Goal: Find specific page/section: Find specific page/section

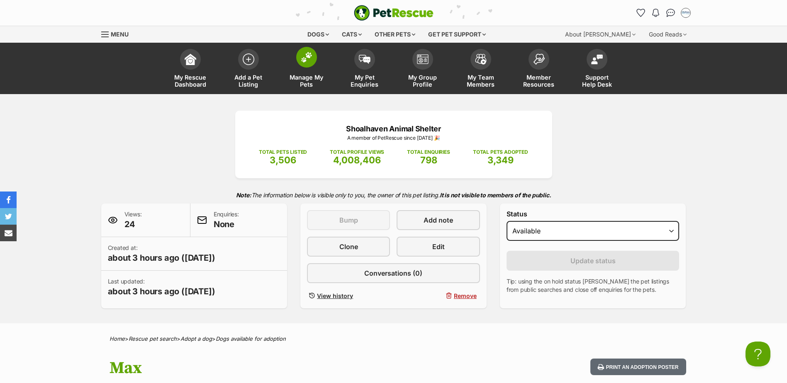
click at [305, 65] on span at bounding box center [306, 57] width 21 height 21
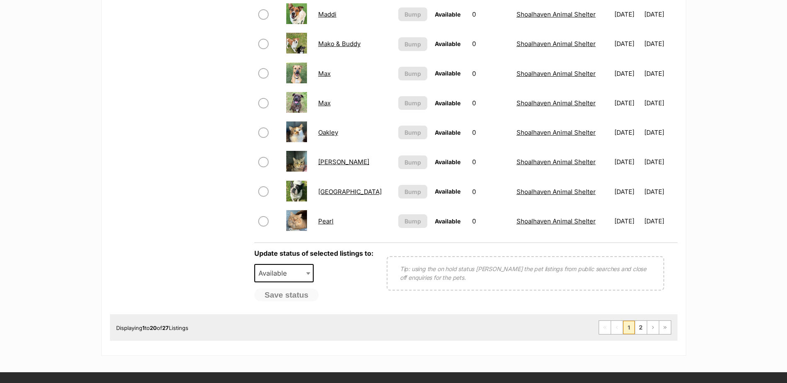
scroll to position [581, 0]
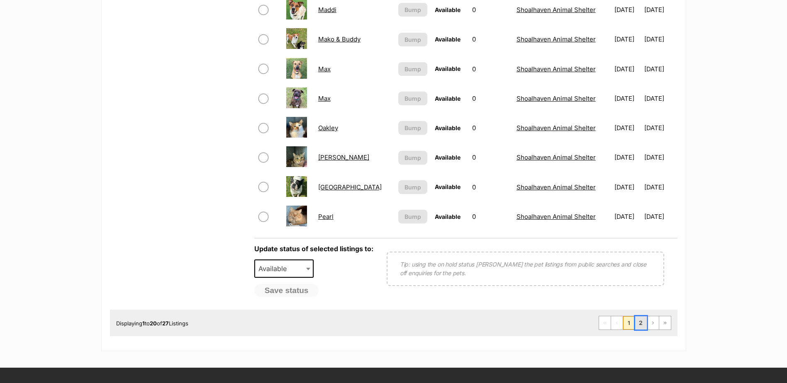
click at [643, 327] on link "2" at bounding box center [641, 323] width 12 height 13
